Goal: Find specific page/section: Find specific page/section

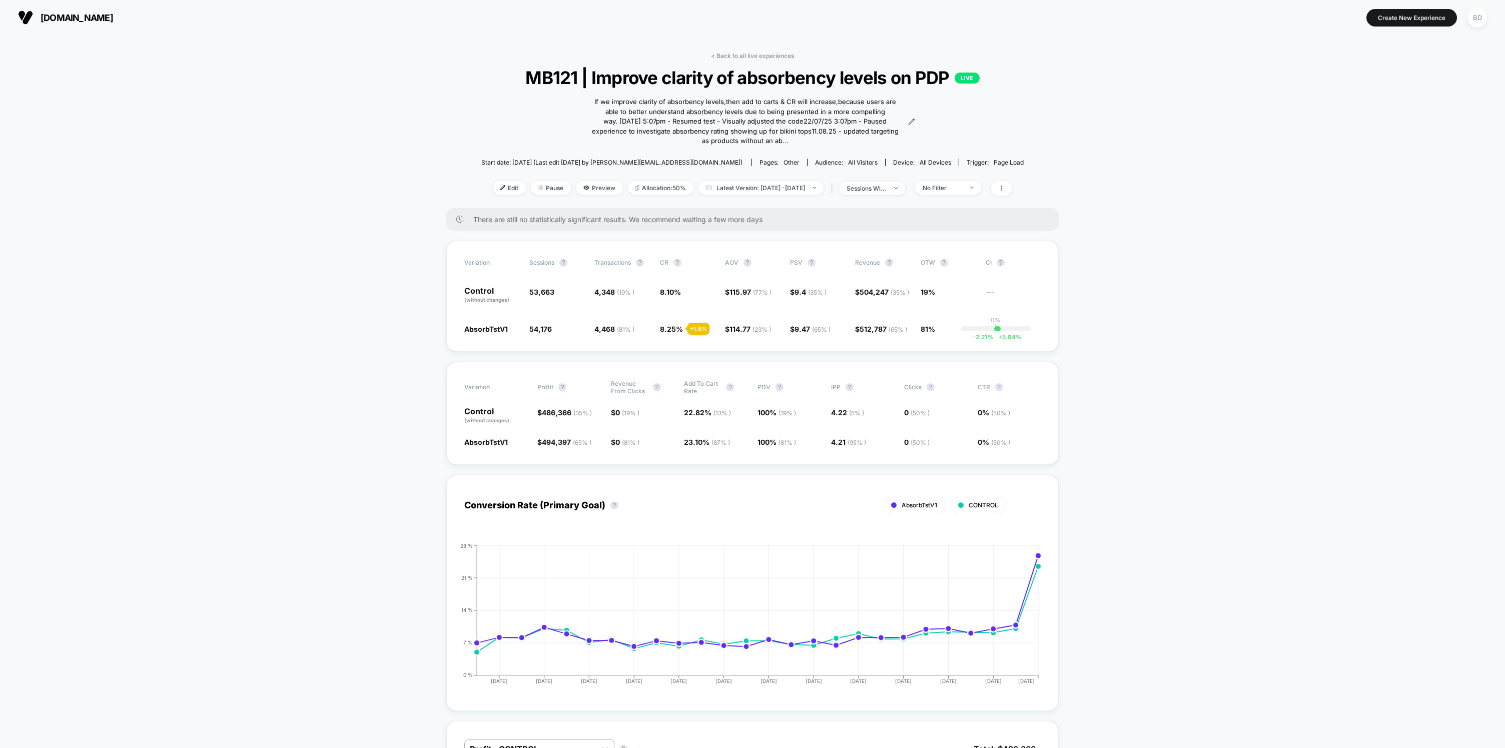
click at [727, 61] on div "< Back to all live experiences MB121 | Improve clarity of absorbency levels on …" at bounding box center [752, 130] width 542 height 156
click at [728, 56] on link "< Back to all live experiences" at bounding box center [752, 56] width 83 height 8
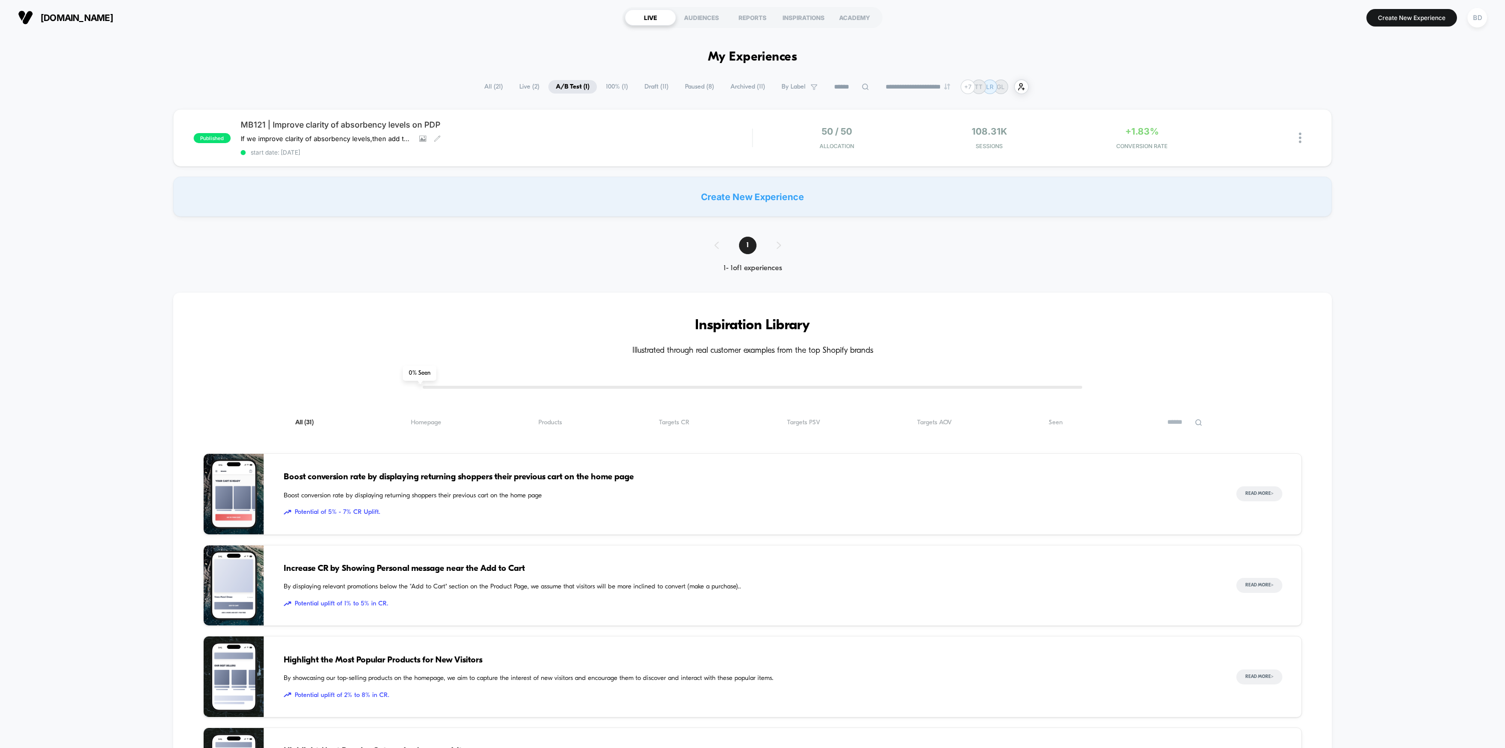
click at [348, 122] on span "MB121 | Improve clarity of absorbency levels on PDP" at bounding box center [496, 125] width 511 height 10
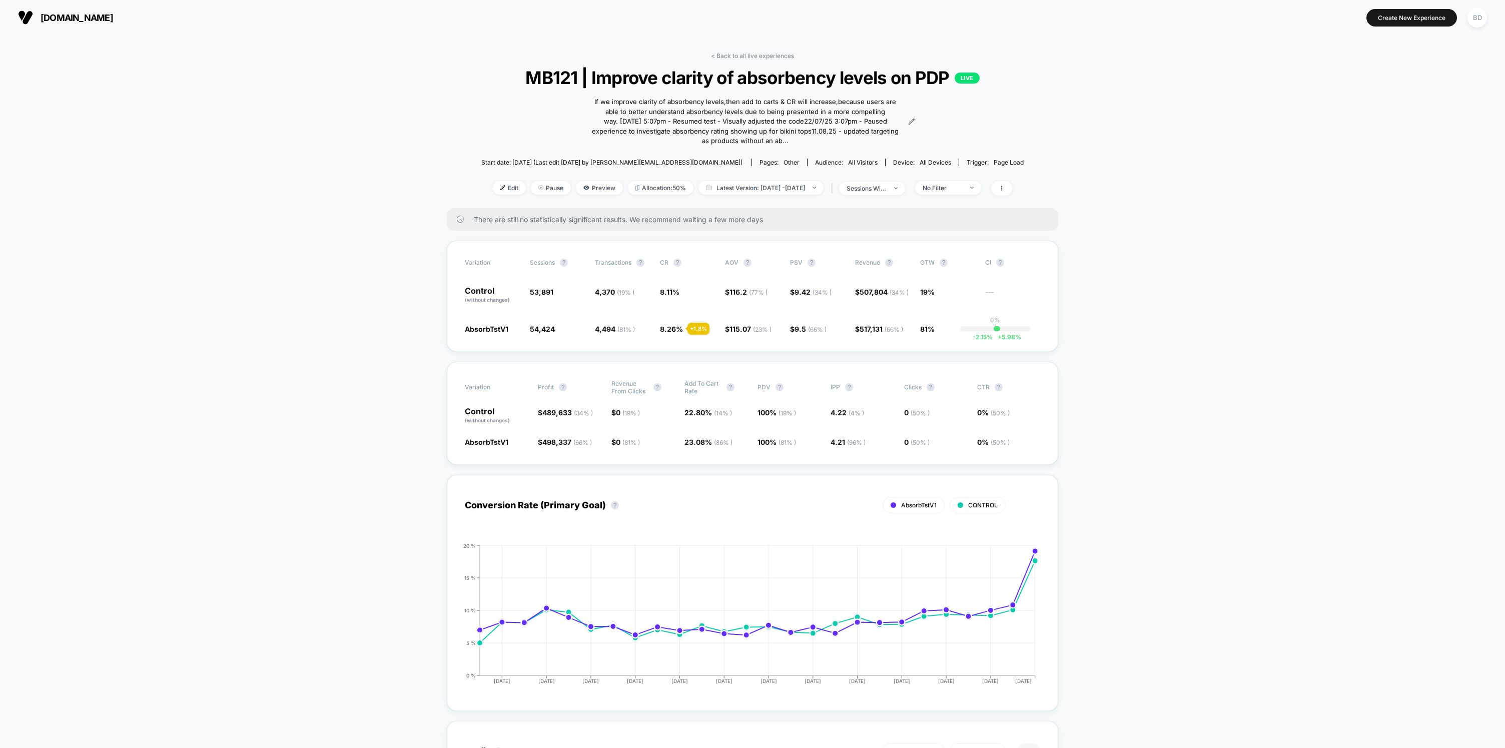
scroll to position [40, 0]
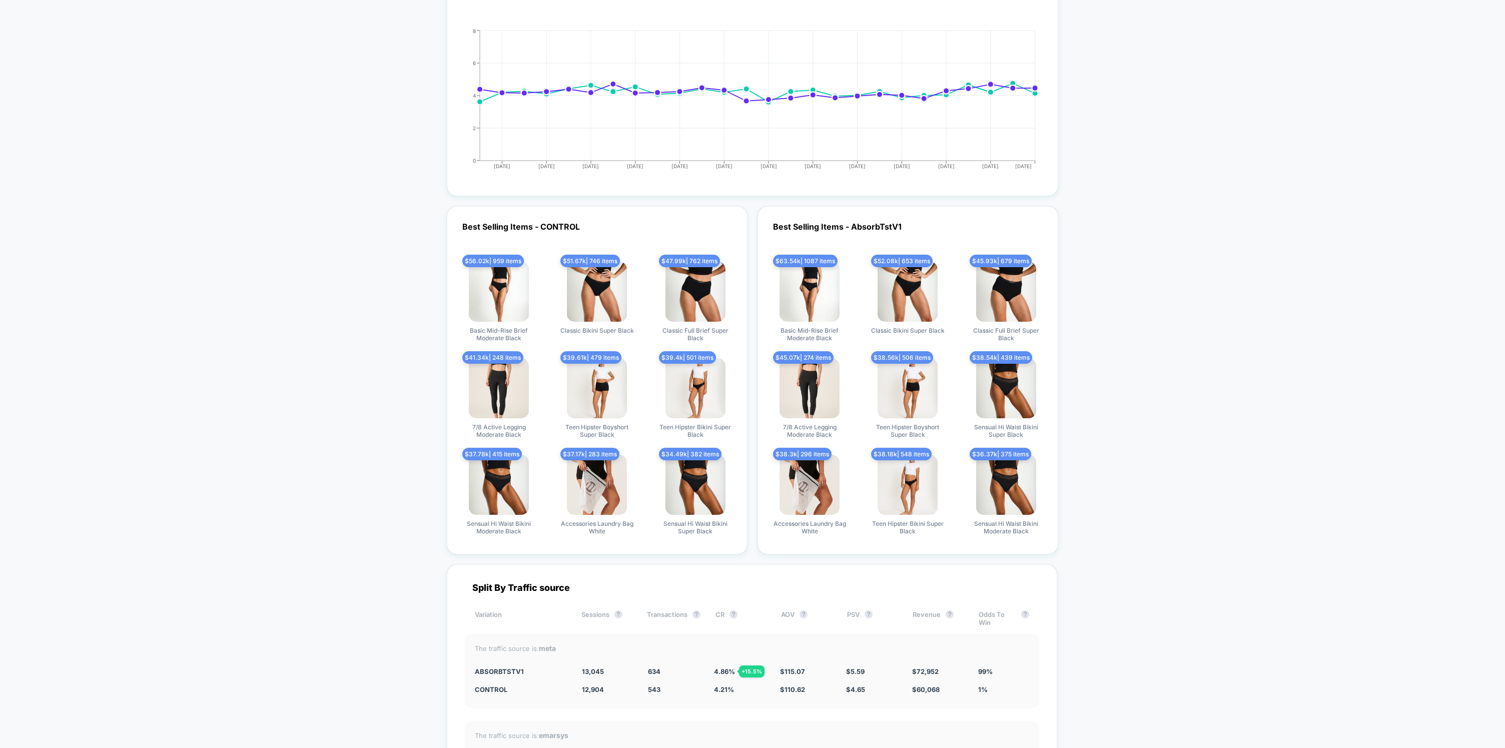
scroll to position [2872, 0]
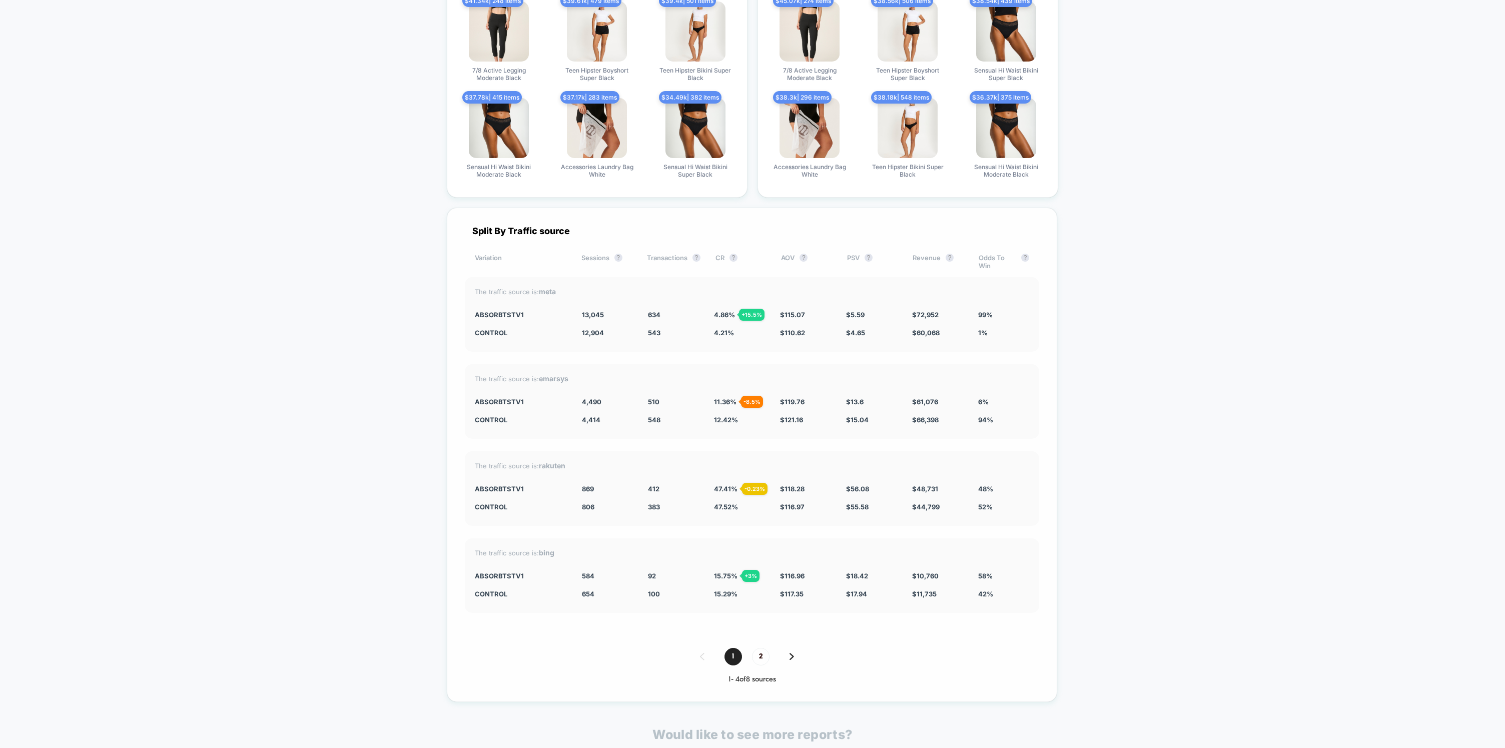
click at [762, 654] on span "2" at bounding box center [761, 657] width 18 height 18
click at [700, 653] on div "1 2" at bounding box center [752, 657] width 574 height 18
click at [730, 655] on span "1" at bounding box center [734, 657] width 18 height 18
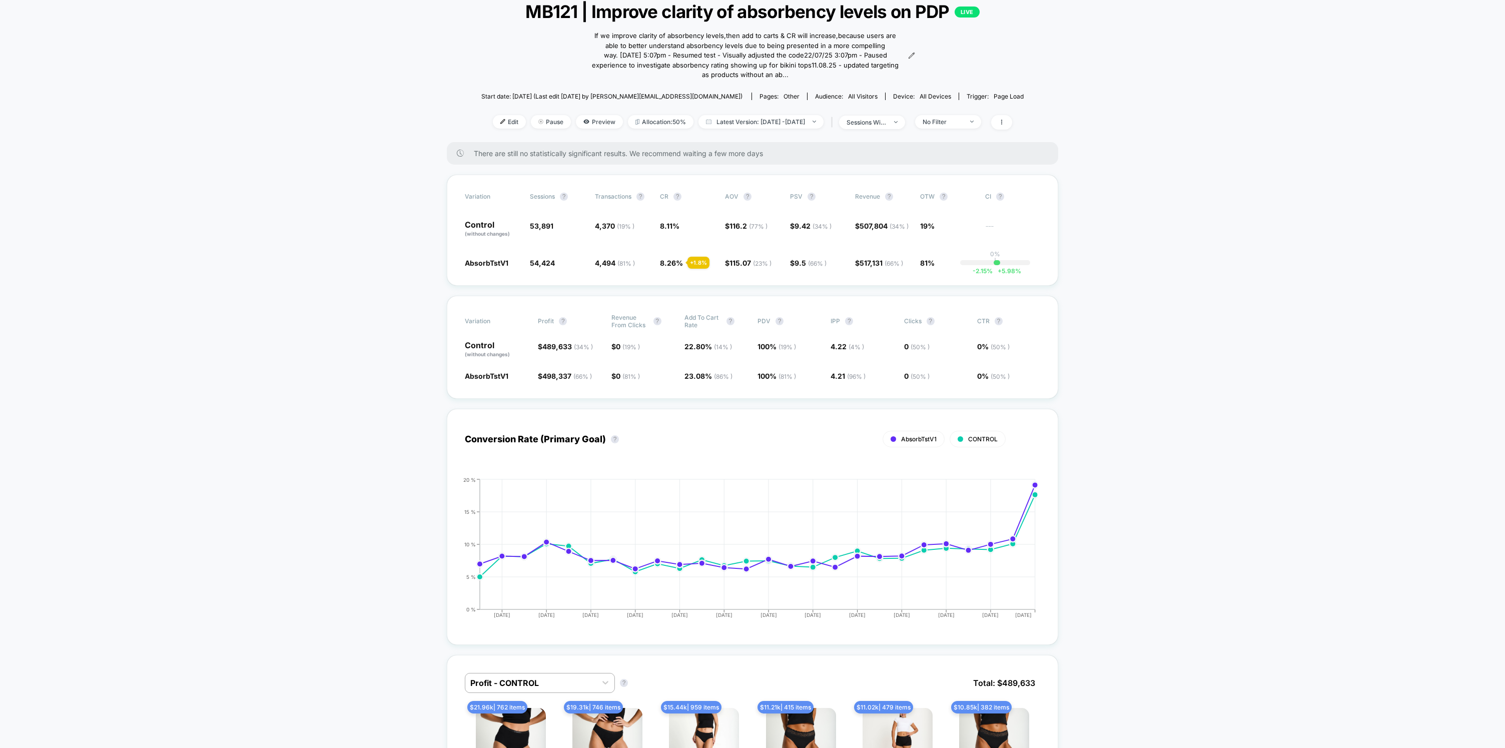
scroll to position [0, 0]
